Goal: Transaction & Acquisition: Purchase product/service

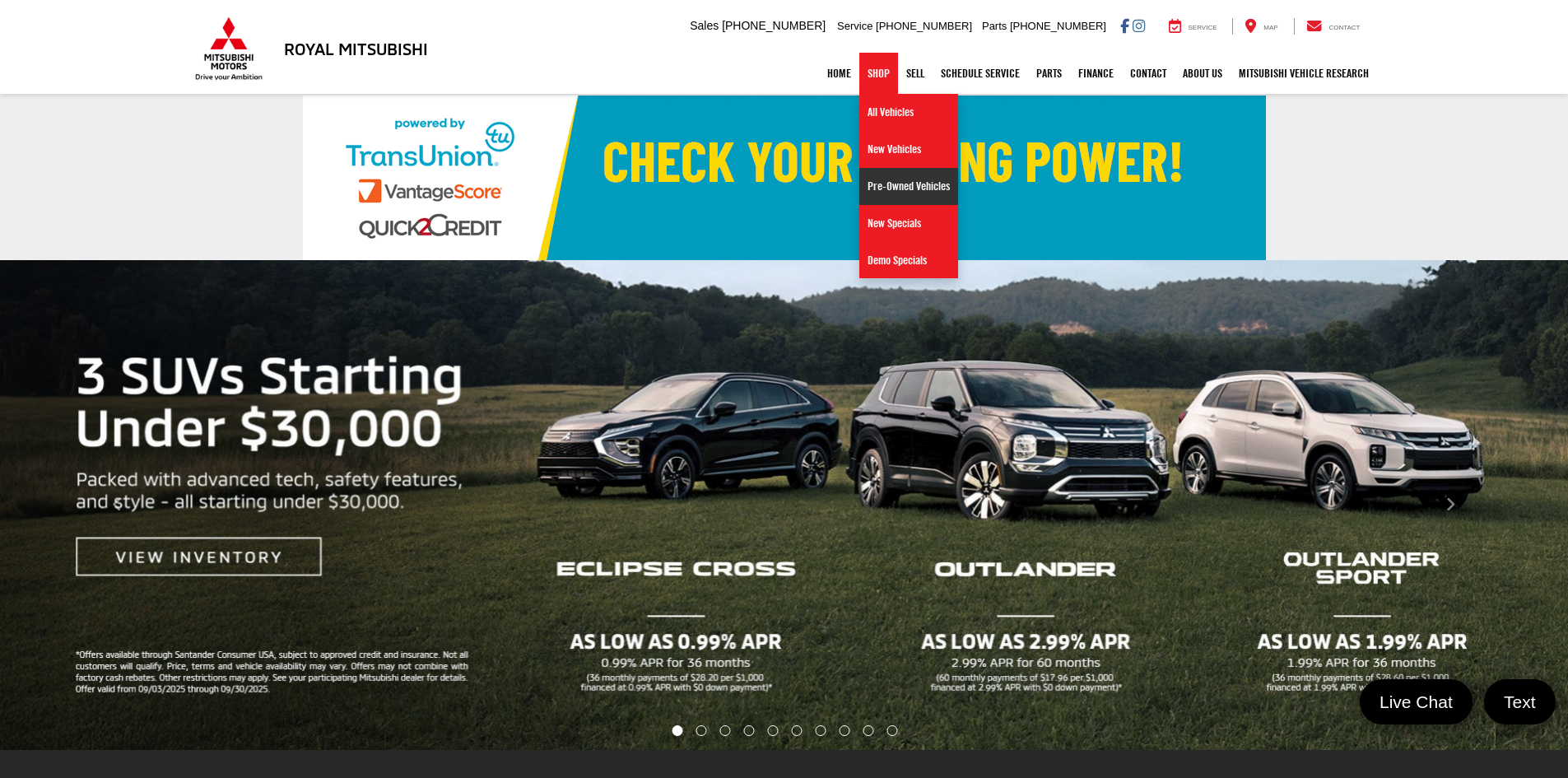
click at [895, 179] on link "Pre-Owned Vehicles" at bounding box center [909, 186] width 99 height 37
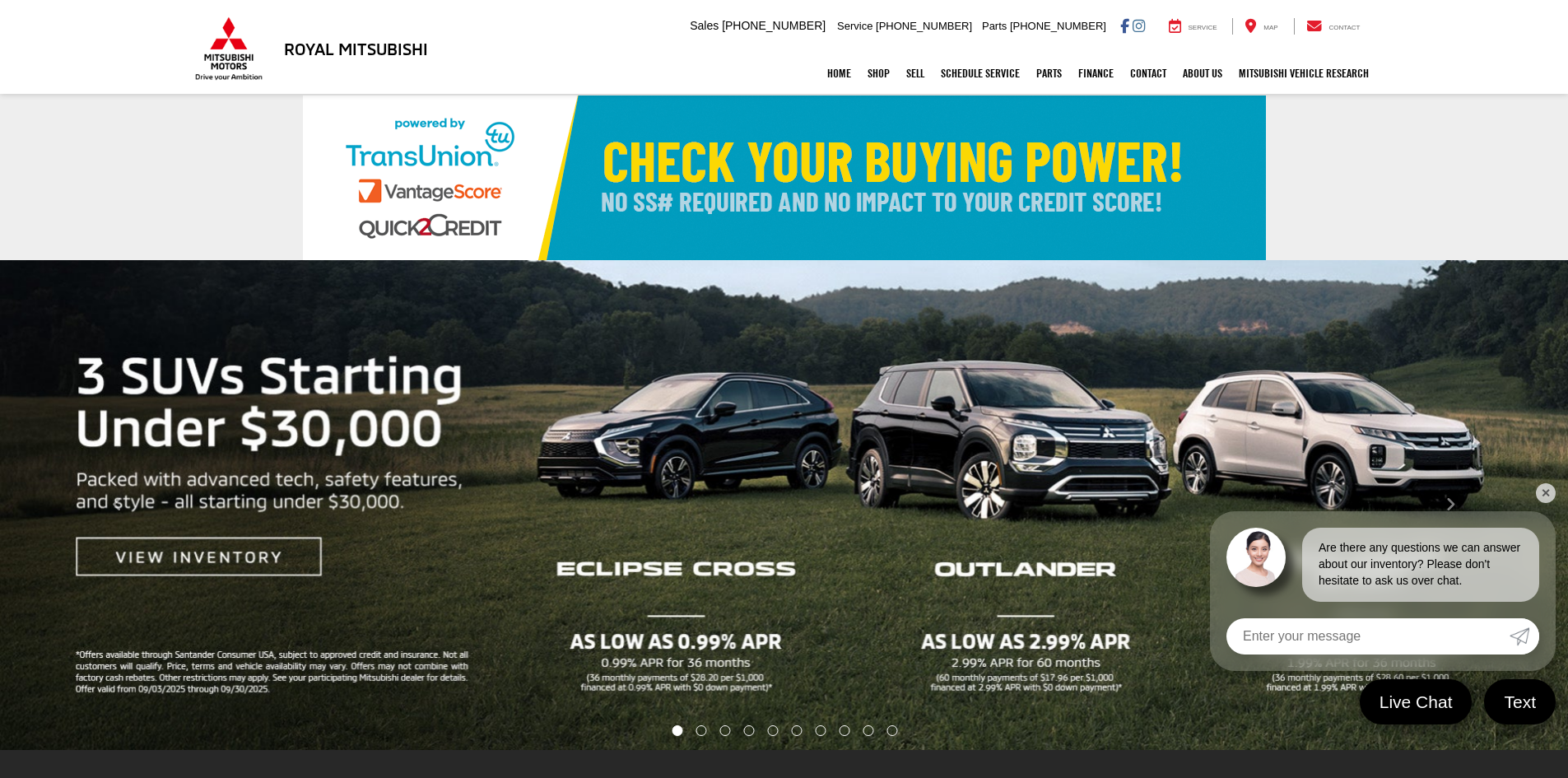
click at [1548, 490] on link "✕" at bounding box center [1545, 493] width 20 height 20
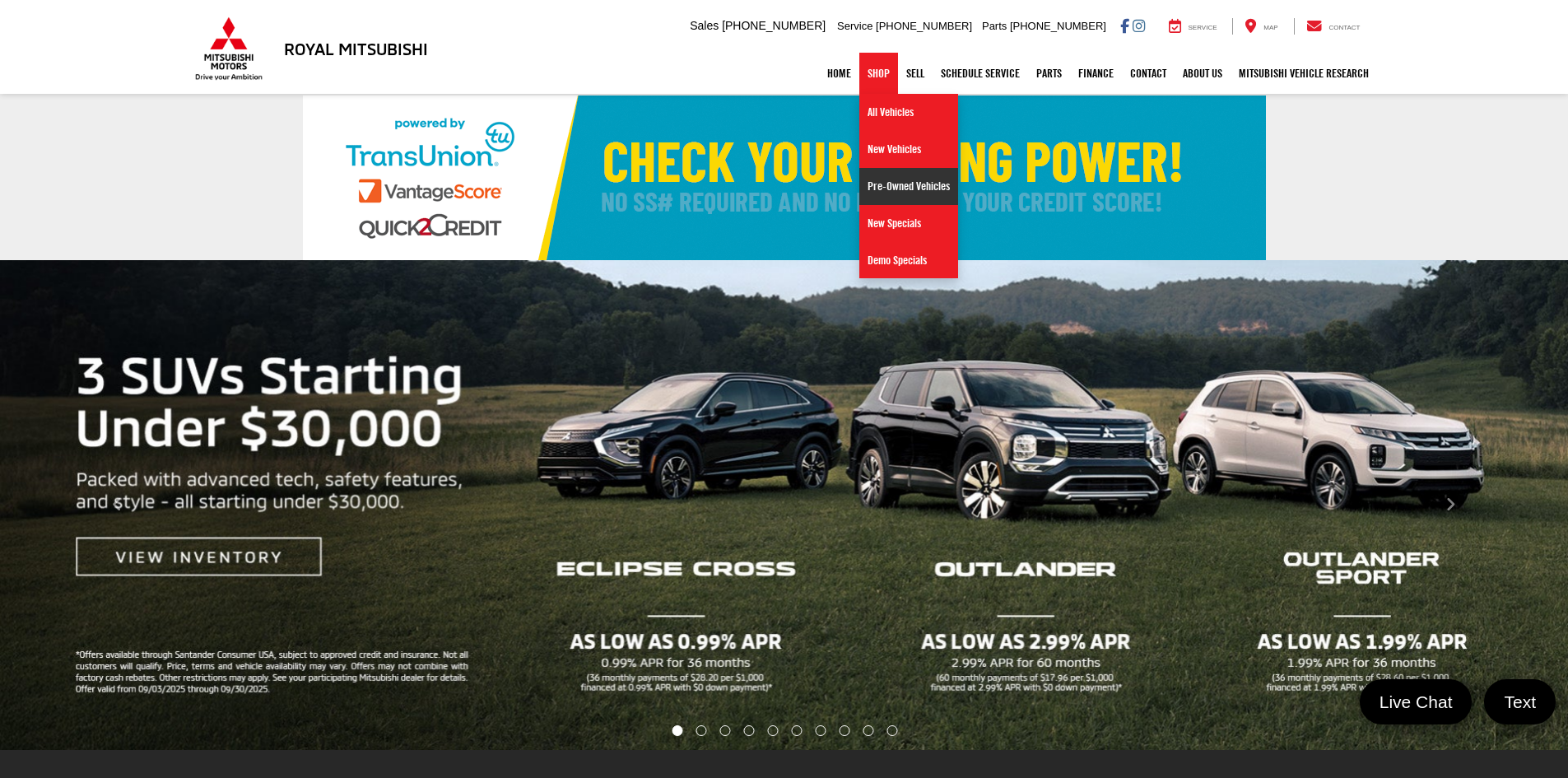
click at [864, 185] on link "Pre-Owned Vehicles" at bounding box center [909, 186] width 99 height 37
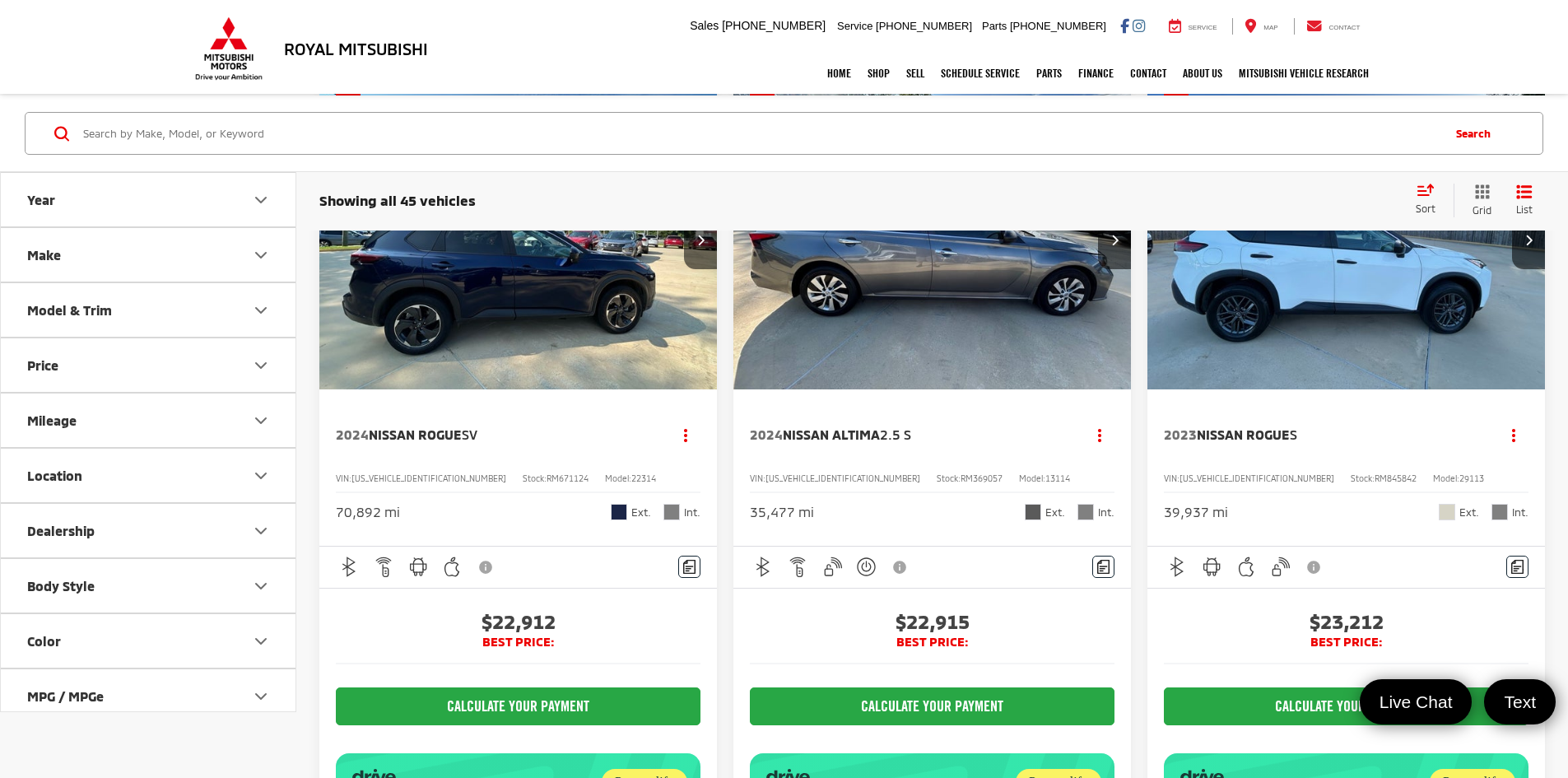
scroll to position [4611, 0]
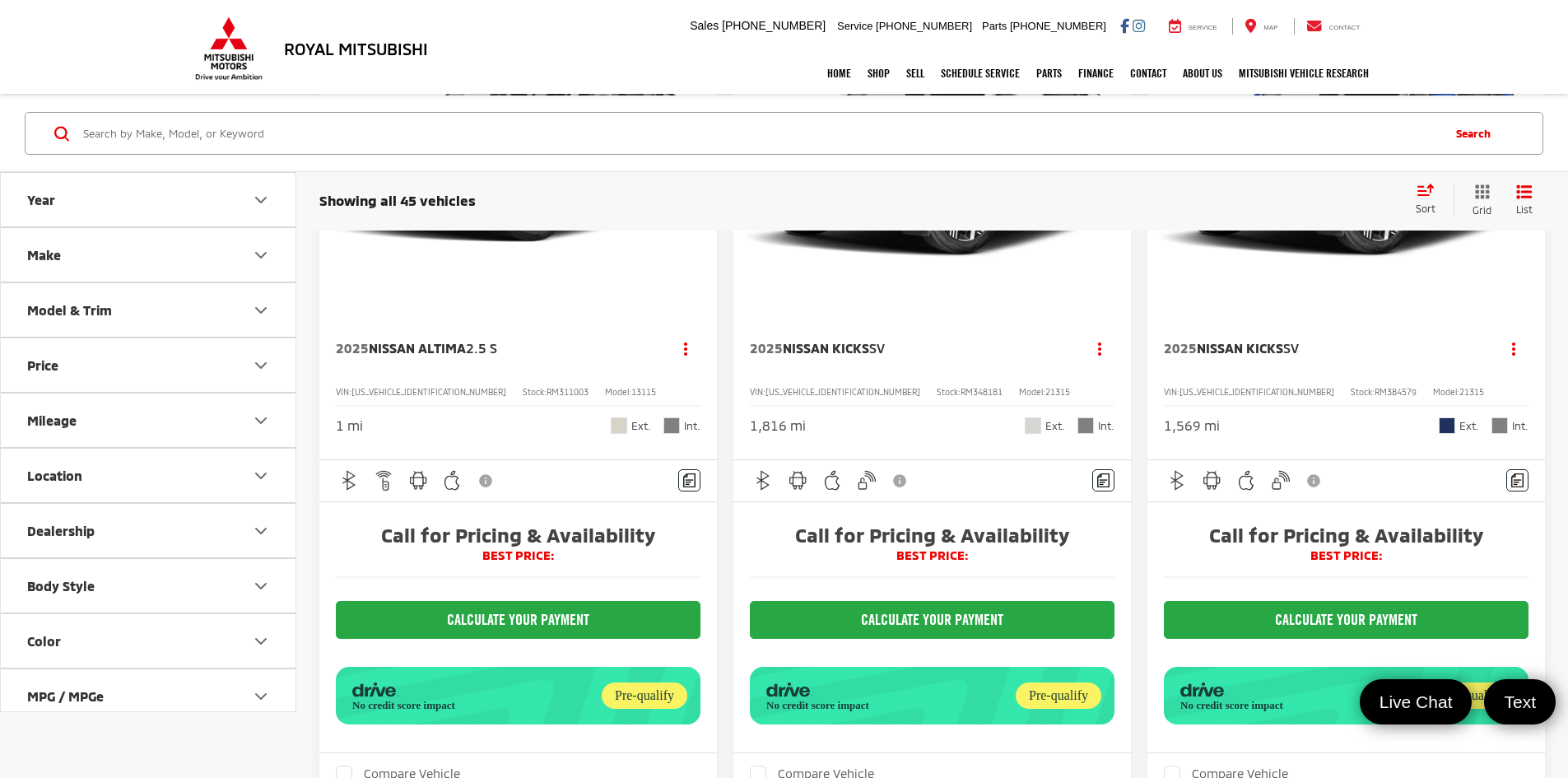
scroll to position [4693, 0]
